Goal: Find specific page/section: Find specific page/section

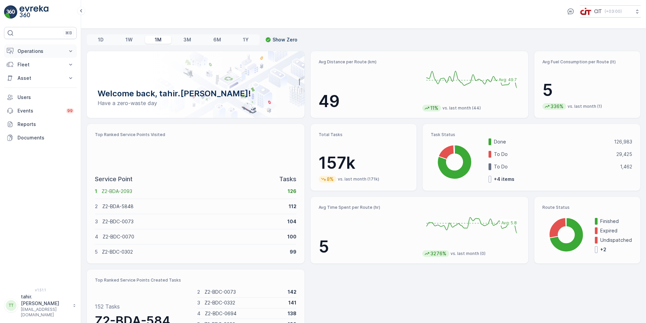
click at [27, 50] on p "Operations" at bounding box center [40, 51] width 46 height 7
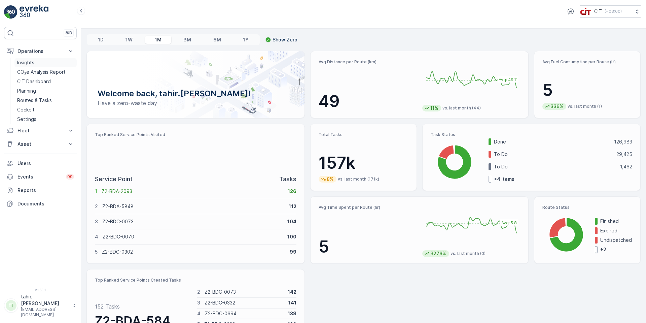
click at [29, 62] on p "Insights" at bounding box center [25, 62] width 17 height 7
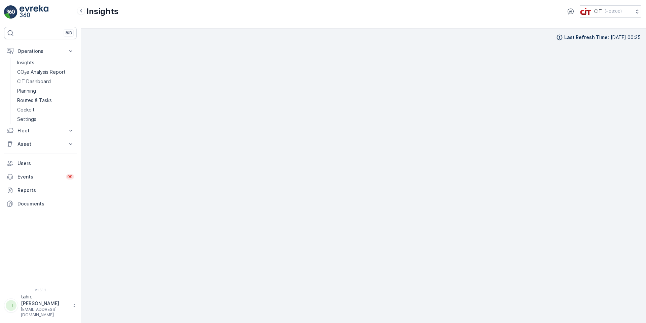
scroll to position [7, 0]
drag, startPoint x: 466, startPoint y: 36, endPoint x: 465, endPoint y: 25, distance: 10.5
click at [466, 34] on div "Last Refresh Time : [DATE] 00:35" at bounding box center [363, 168] width 554 height 283
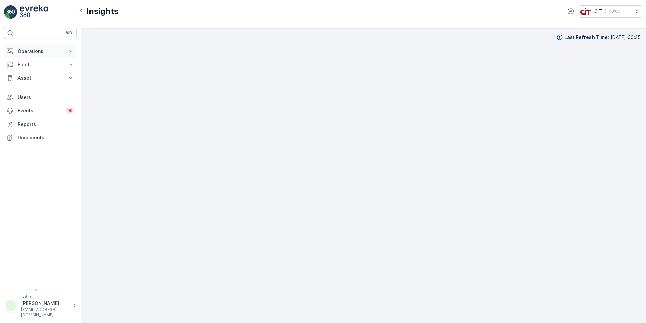
click at [33, 50] on p "Operations" at bounding box center [40, 51] width 46 height 7
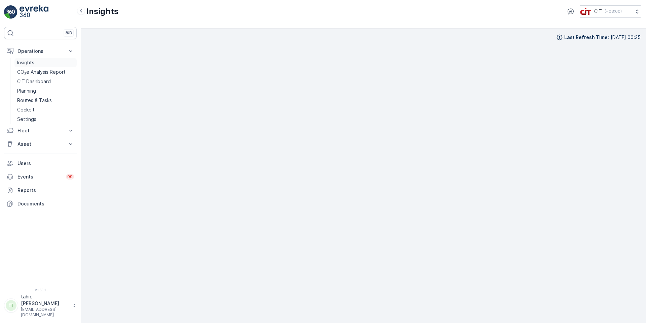
click at [31, 61] on p "Insights" at bounding box center [25, 62] width 17 height 7
click at [1, 315] on div "⌘B Operations Insights CO₂e Analysis Report CIT Dashboard Planning Routes & Tas…" at bounding box center [40, 161] width 81 height 323
